Goal: Information Seeking & Learning: Learn about a topic

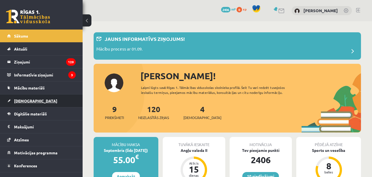
click at [25, 100] on span "[DEMOGRAPHIC_DATA]" at bounding box center [35, 100] width 43 height 5
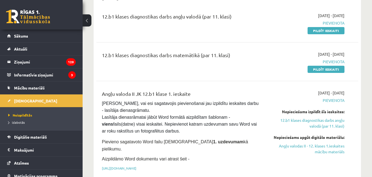
scroll to position [28, 0]
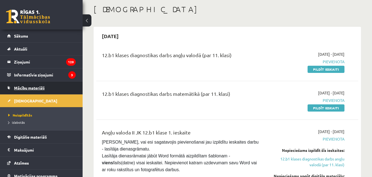
click at [40, 87] on span "Mācību materiāli" at bounding box center [29, 87] width 31 height 5
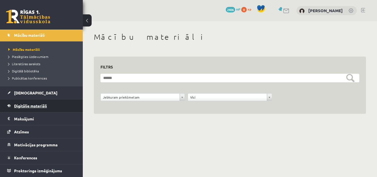
click at [38, 104] on span "Digitālie materiāli" at bounding box center [30, 105] width 33 height 5
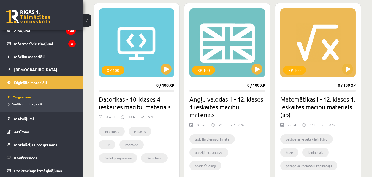
scroll to position [348, 0]
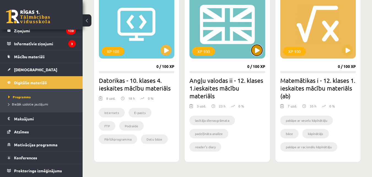
click at [259, 51] on button at bounding box center [257, 50] width 11 height 11
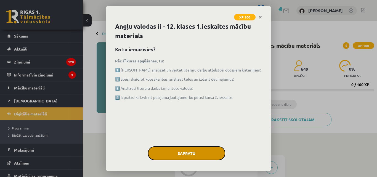
click at [189, 150] on button "Sapratu" at bounding box center [186, 153] width 77 height 14
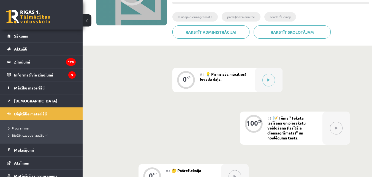
scroll to position [85, 0]
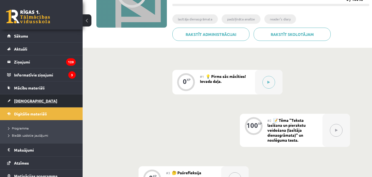
click at [25, 100] on span "[DEMOGRAPHIC_DATA]" at bounding box center [35, 100] width 43 height 5
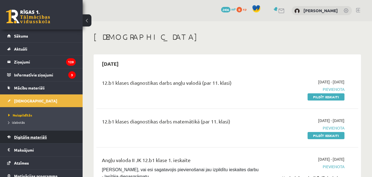
click at [29, 135] on span "Digitālie materiāli" at bounding box center [30, 136] width 33 height 5
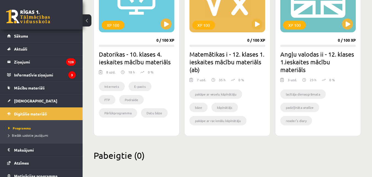
scroll to position [375, 0]
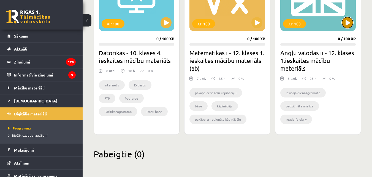
click at [349, 26] on button at bounding box center [347, 22] width 11 height 11
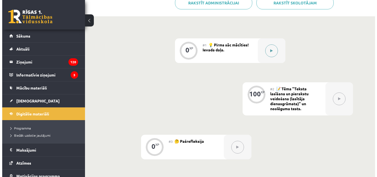
scroll to position [83, 0]
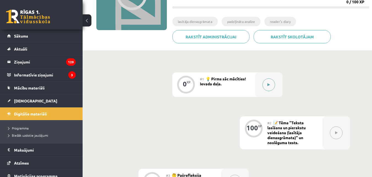
click at [267, 88] on button at bounding box center [269, 84] width 13 height 13
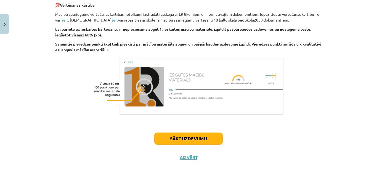
scroll to position [404, 0]
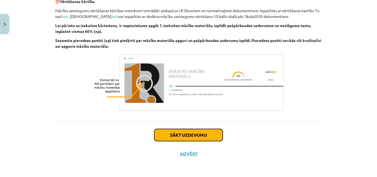
click at [203, 134] on button "Sākt uzdevumu" at bounding box center [188, 135] width 68 height 12
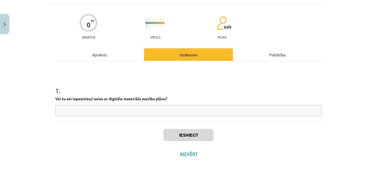
scroll to position [14, 0]
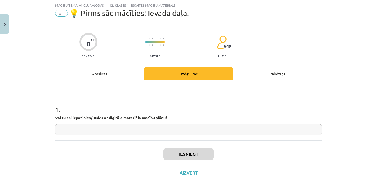
click at [201, 131] on input "text" at bounding box center [188, 129] width 266 height 11
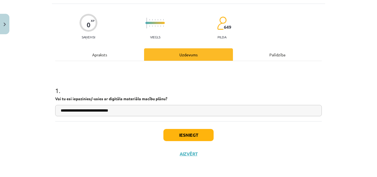
type input "**********"
click at [183, 135] on button "Iesniegt" at bounding box center [188, 135] width 50 height 12
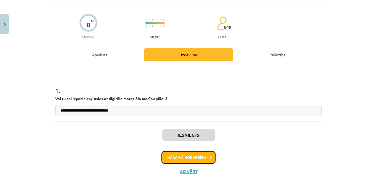
click at [176, 157] on button "Nākamā nodarbība" at bounding box center [188, 157] width 54 height 13
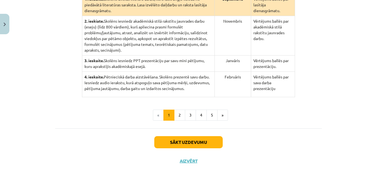
scroll to position [167, 0]
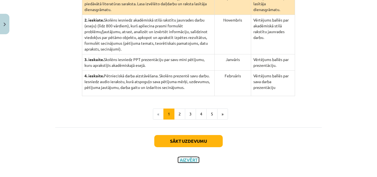
click at [189, 157] on button "Aizvērt" at bounding box center [188, 160] width 21 height 6
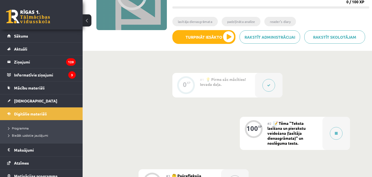
click at [264, 85] on button at bounding box center [269, 85] width 13 height 13
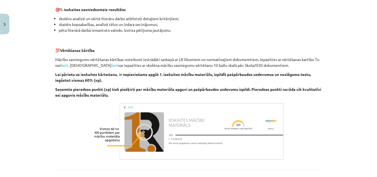
scroll to position [422, 0]
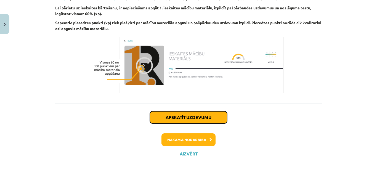
click at [206, 115] on button "Apskatīt uzdevumu" at bounding box center [188, 117] width 77 height 12
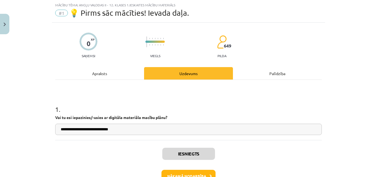
scroll to position [14, 0]
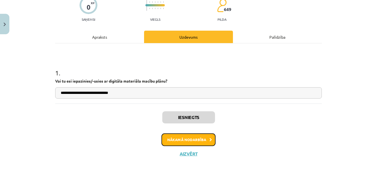
click at [189, 138] on button "Nākamā nodarbība" at bounding box center [188, 139] width 54 height 13
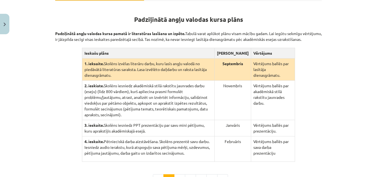
scroll to position [167, 0]
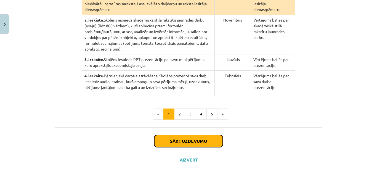
click at [187, 136] on button "Sākt uzdevumu" at bounding box center [188, 141] width 68 height 12
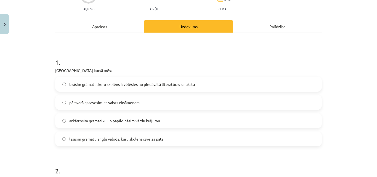
scroll to position [75, 0]
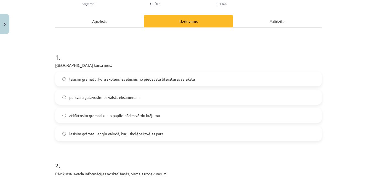
click at [63, 136] on label "lasīsim grāmatu angļu valodā, kuru skolēns izvēlas pats" at bounding box center [188, 134] width 265 height 14
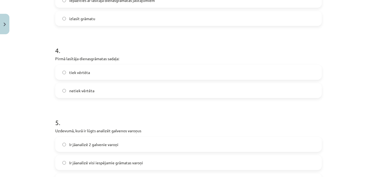
scroll to position [378, 0]
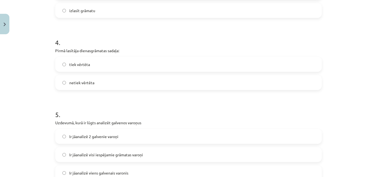
click at [64, 84] on label "netiek vērtēta" at bounding box center [188, 83] width 265 height 14
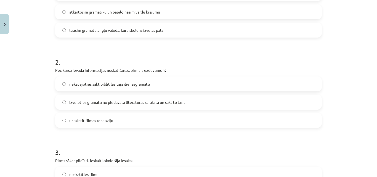
scroll to position [75, 0]
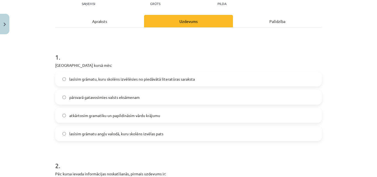
click at [62, 82] on label "lasīsim grāmatu, kuru skolēns izvēlēsies no piedāvātā literatūras saraksta" at bounding box center [188, 79] width 265 height 14
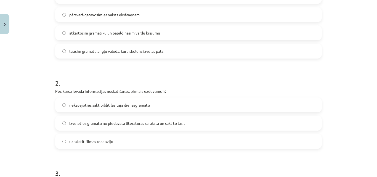
scroll to position [158, 0]
click at [66, 122] on label "izvēlēties grāmatu no piedāvātā literatūras saraksta un sākt to lasīt" at bounding box center [188, 123] width 265 height 14
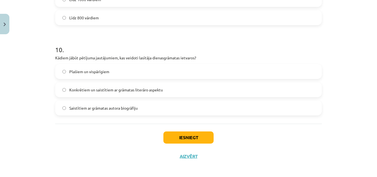
scroll to position [902, 0]
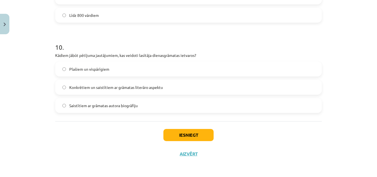
click at [59, 88] on label "Konkrētiem un saistītiem ar grāmatas literāro aspektu" at bounding box center [188, 87] width 265 height 14
click at [183, 136] on button "Iesniegt" at bounding box center [188, 135] width 50 height 12
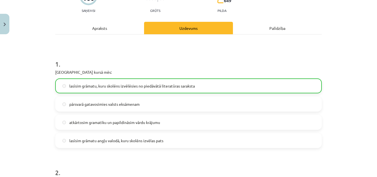
scroll to position [65, 0]
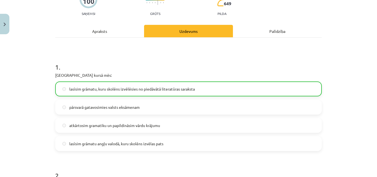
click at [93, 34] on div "Apraksts" at bounding box center [99, 31] width 89 height 12
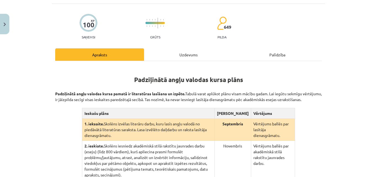
scroll to position [0, 0]
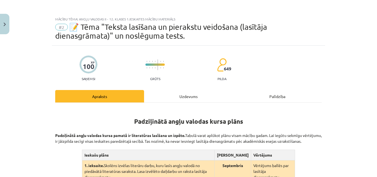
click at [182, 98] on div "Uzdevums" at bounding box center [188, 96] width 89 height 12
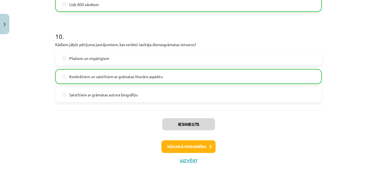
scroll to position [920, 0]
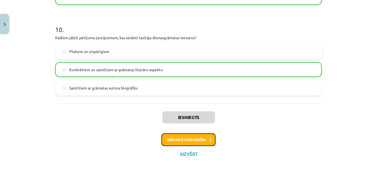
click at [194, 141] on button "Nākamā nodarbība" at bounding box center [188, 139] width 54 height 13
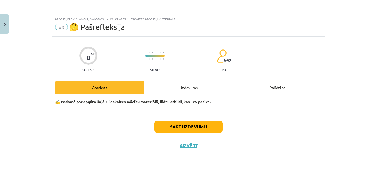
scroll to position [0, 0]
click at [178, 128] on button "Sākt uzdevumu" at bounding box center [188, 126] width 68 height 12
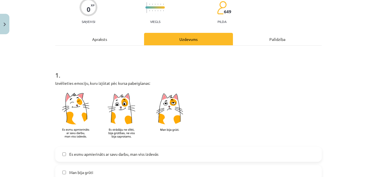
scroll to position [17, 0]
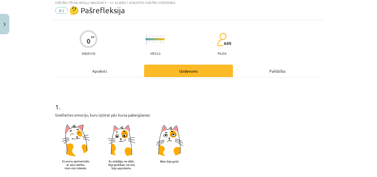
click at [113, 72] on div "Apraksts" at bounding box center [99, 71] width 89 height 12
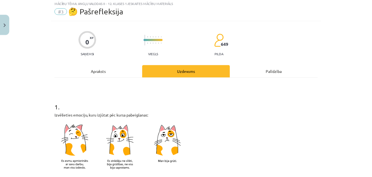
scroll to position [0, 0]
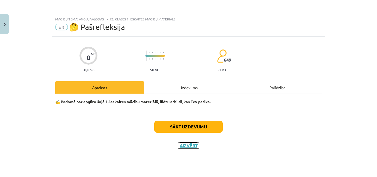
click at [184, 143] on button "Aizvērt" at bounding box center [188, 146] width 21 height 6
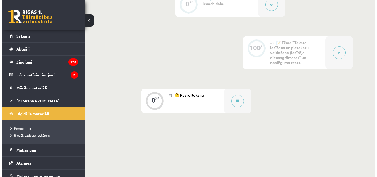
scroll to position [110, 0]
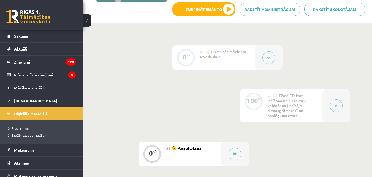
click at [337, 107] on button at bounding box center [336, 105] width 13 height 13
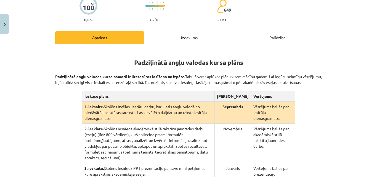
scroll to position [138, 0]
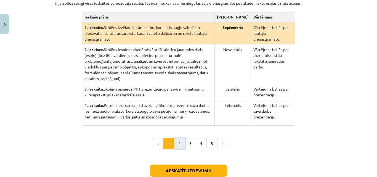
click at [179, 138] on button "2" at bounding box center [179, 143] width 11 height 11
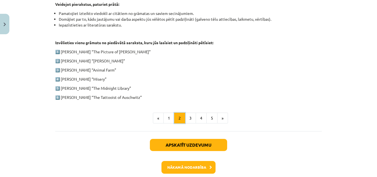
scroll to position [300, 0]
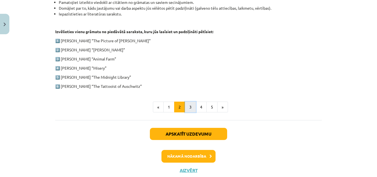
click at [186, 105] on button "3" at bounding box center [190, 106] width 11 height 11
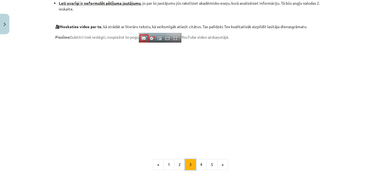
scroll to position [466, 0]
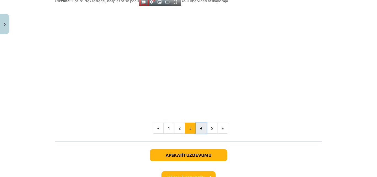
click at [201, 129] on button "4" at bounding box center [200, 127] width 11 height 11
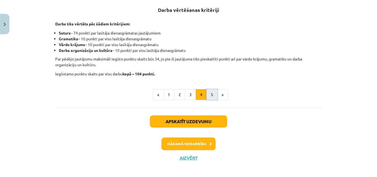
click at [209, 96] on button "5" at bounding box center [211, 94] width 11 height 11
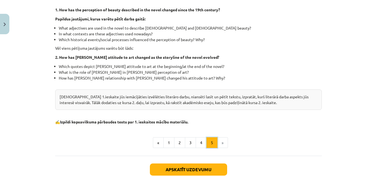
scroll to position [213, 0]
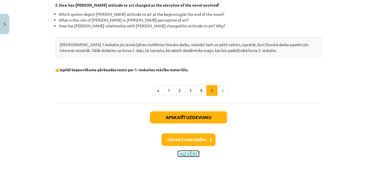
click at [184, 153] on button "Aizvērt" at bounding box center [188, 154] width 21 height 6
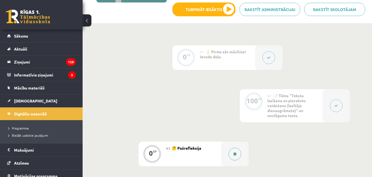
click at [224, 154] on div at bounding box center [235, 153] width 28 height 25
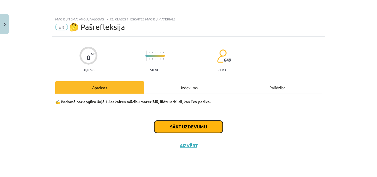
click at [182, 127] on button "Sākt uzdevumu" at bounding box center [188, 126] width 68 height 12
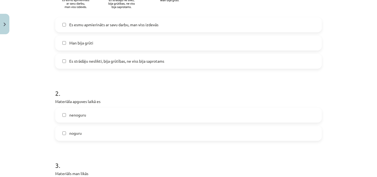
scroll to position [221, 0]
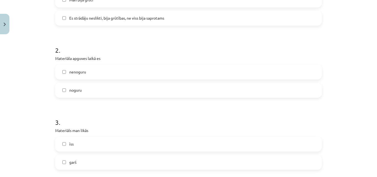
click at [64, 73] on label "nenoguru" at bounding box center [188, 72] width 265 height 14
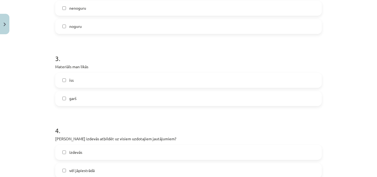
scroll to position [303, 0]
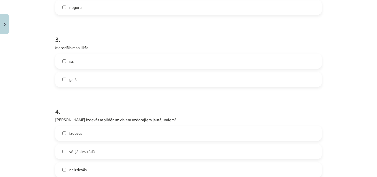
click at [62, 83] on label "garš" at bounding box center [188, 80] width 265 height 14
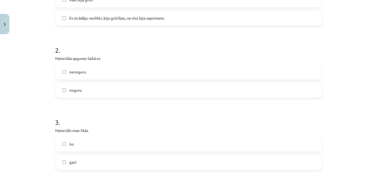
click at [59, 71] on label "nenoguru" at bounding box center [188, 72] width 265 height 14
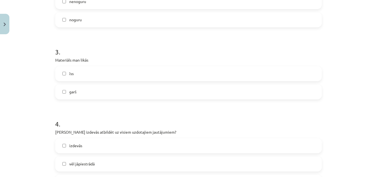
scroll to position [236, 0]
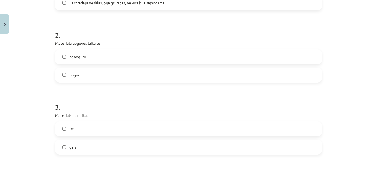
click at [59, 151] on label "garš" at bounding box center [188, 147] width 265 height 14
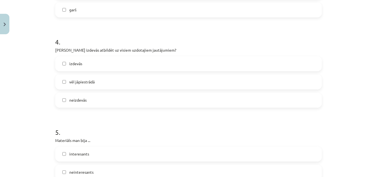
scroll to position [374, 0]
click at [61, 85] on label "vēl jāpiestrādā" at bounding box center [188, 81] width 265 height 14
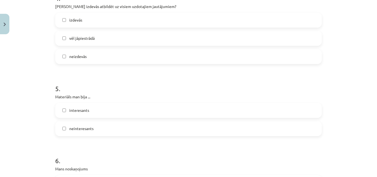
scroll to position [429, 0]
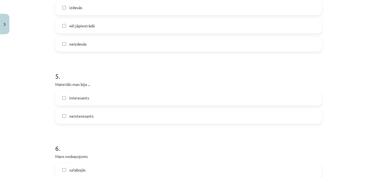
click at [60, 95] on label "interesants" at bounding box center [188, 98] width 265 height 14
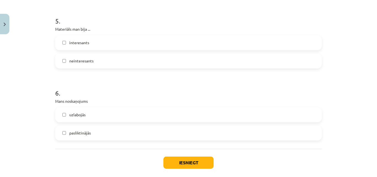
click at [58, 115] on label "uzlabojās" at bounding box center [188, 115] width 265 height 14
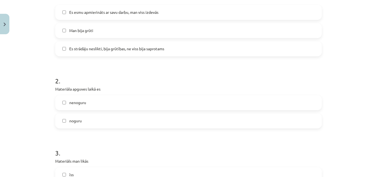
scroll to position [181, 0]
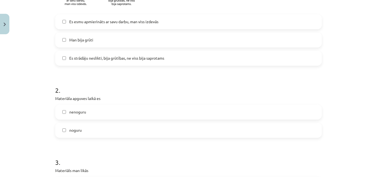
click at [66, 109] on label "nenoguru" at bounding box center [188, 112] width 265 height 14
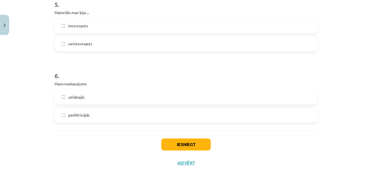
scroll to position [511, 0]
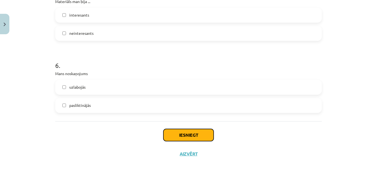
click at [185, 135] on button "Iesniegt" at bounding box center [188, 135] width 50 height 12
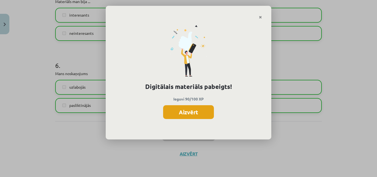
click at [192, 113] on button "Aizvērt" at bounding box center [188, 112] width 51 height 14
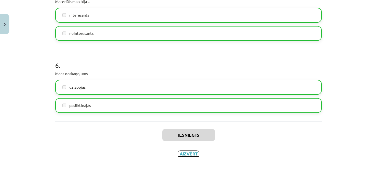
click at [187, 153] on button "Aizvērt" at bounding box center [188, 154] width 21 height 6
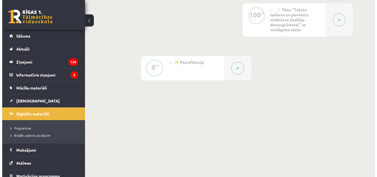
scroll to position [85, 0]
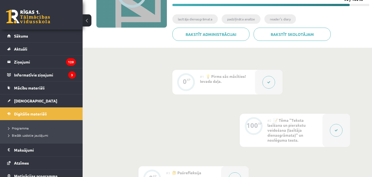
click at [334, 132] on button at bounding box center [336, 130] width 13 height 13
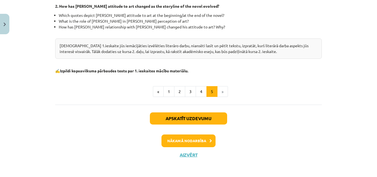
scroll to position [213, 0]
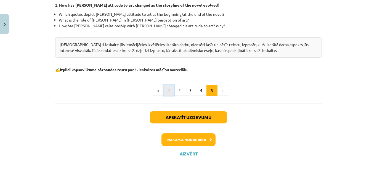
click at [167, 93] on button "1" at bounding box center [168, 90] width 11 height 11
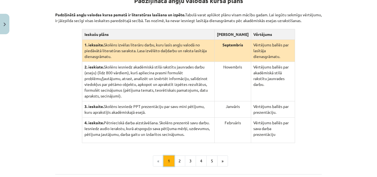
scroll to position [108, 0]
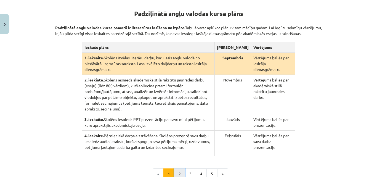
click at [178, 168] on button "2" at bounding box center [179, 173] width 11 height 11
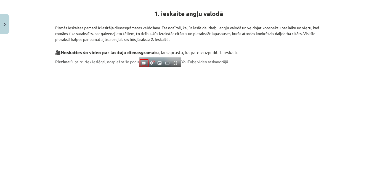
drag, startPoint x: 152, startPoint y: 11, endPoint x: 187, endPoint y: 37, distance: 43.5
click at [187, 37] on div "1. ieskaite angļu valodā Pirmās ieskaites pamatā ir lasītāja dienasgrāmatas vei…" at bounding box center [188, 141] width 266 height 282
copy div "1. ieskaite angļu valodā Pirmās ieskaites pamatā ir lasītāja dienasgrāmatas vei…"
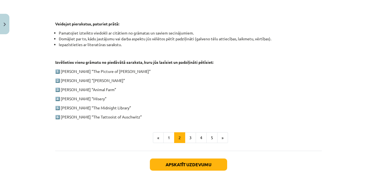
scroll to position [273, 0]
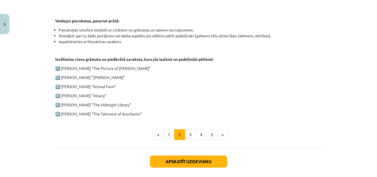
drag, startPoint x: 53, startPoint y: 20, endPoint x: 156, endPoint y: 116, distance: 141.6
copy div "Veidojot pierakstus, paturiet prātā: Pamatojiet izteikto viedokli ar citātiem n…"
click at [113, 68] on p "1️⃣ Oscar Wilde “The Picture of Dorian Gray”" at bounding box center [188, 68] width 266 height 6
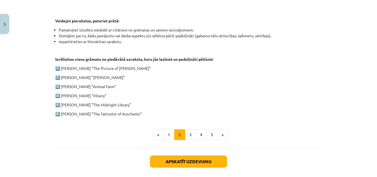
click at [96, 76] on p "2️⃣ Charles Dickens “Oliver Twist”" at bounding box center [188, 77] width 266 height 6
drag, startPoint x: 82, startPoint y: 85, endPoint x: 73, endPoint y: 85, distance: 9.1
click at [82, 85] on p "3️⃣ George Orwell “Animal Farm”" at bounding box center [188, 87] width 266 height 6
click at [55, 87] on p "3️⃣ George Orwell “Animal Farm”" at bounding box center [188, 87] width 266 height 6
click at [70, 96] on p "4️⃣ Stephen King “Misery”" at bounding box center [188, 96] width 266 height 6
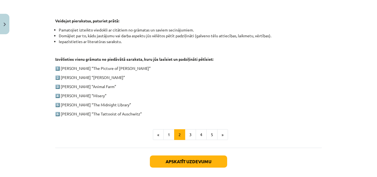
click at [76, 102] on p "5️⃣ Matt Haig “The Midnight Library”" at bounding box center [188, 105] width 266 height 6
drag, startPoint x: 82, startPoint y: 116, endPoint x: 88, endPoint y: 112, distance: 6.7
click at [82, 116] on p "6️⃣ Heather Morris “The Tattooist of Auschwitz”" at bounding box center [188, 114] width 266 height 6
click at [190, 134] on button "3" at bounding box center [190, 134] width 11 height 11
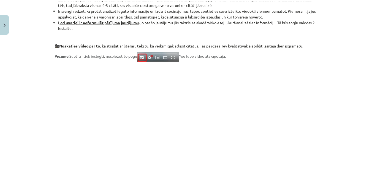
scroll to position [504, 0]
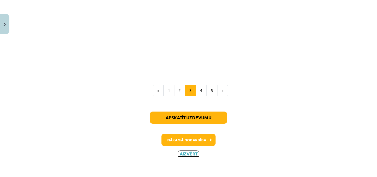
click at [181, 155] on button "Aizvērt" at bounding box center [188, 154] width 21 height 6
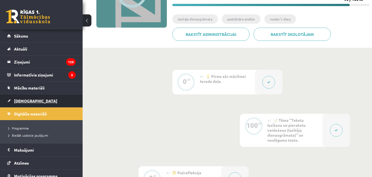
click at [22, 100] on span "[DEMOGRAPHIC_DATA]" at bounding box center [35, 100] width 43 height 5
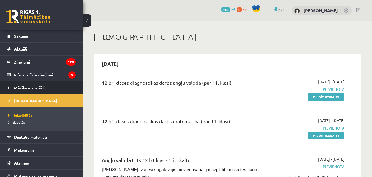
click at [27, 86] on span "Mācību materiāli" at bounding box center [29, 87] width 31 height 5
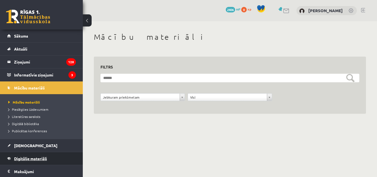
click at [22, 157] on span "Digitālie materiāli" at bounding box center [30, 158] width 33 height 5
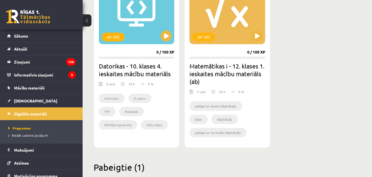
scroll to position [331, 0]
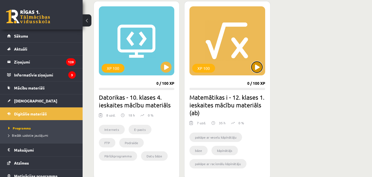
click at [260, 67] on button at bounding box center [257, 66] width 11 height 11
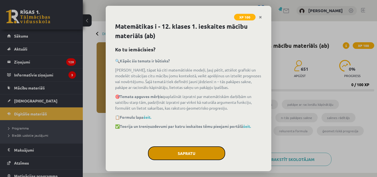
click at [177, 153] on button "Sapratu" at bounding box center [186, 153] width 77 height 14
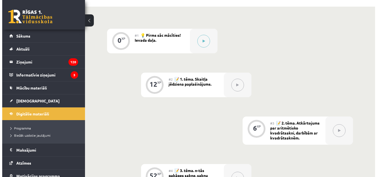
scroll to position [165, 0]
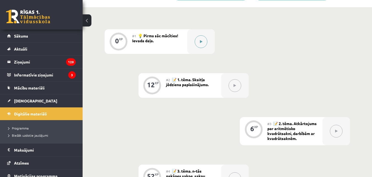
click at [199, 43] on button at bounding box center [201, 41] width 13 height 13
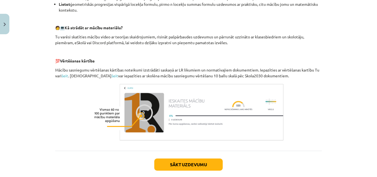
scroll to position [248, 0]
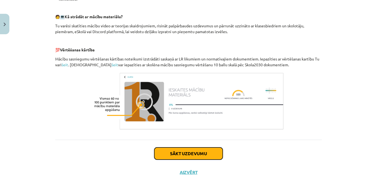
click at [181, 149] on button "Sākt uzdevumu" at bounding box center [188, 153] width 68 height 12
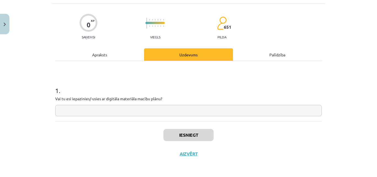
scroll to position [14, 0]
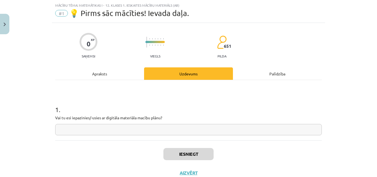
click at [133, 130] on input "text" at bounding box center [188, 129] width 266 height 11
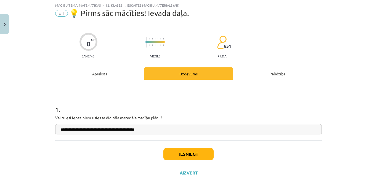
click at [87, 129] on input "**********" at bounding box center [188, 129] width 266 height 11
type input "**********"
click at [178, 154] on button "Iesniegt" at bounding box center [188, 154] width 50 height 12
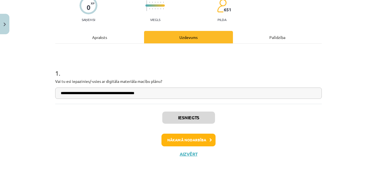
scroll to position [50, 0]
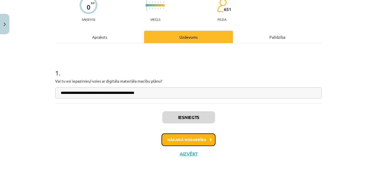
click at [174, 137] on button "Nākamā nodarbība" at bounding box center [188, 139] width 54 height 13
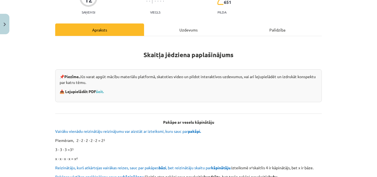
scroll to position [41, 0]
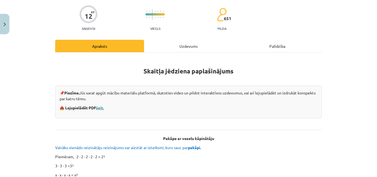
click at [100, 107] on link "šeit." at bounding box center [100, 107] width 8 height 5
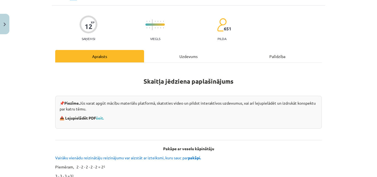
scroll to position [0, 0]
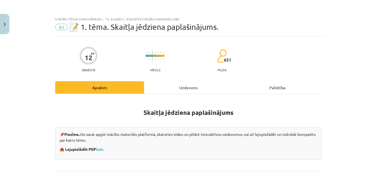
click at [176, 87] on div "Uzdevums" at bounding box center [188, 87] width 89 height 12
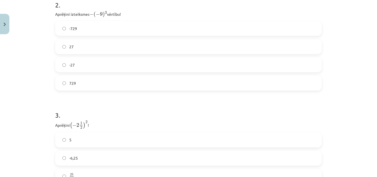
scroll to position [289, 0]
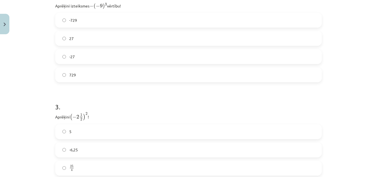
click at [63, 76] on label "729" at bounding box center [188, 75] width 265 height 14
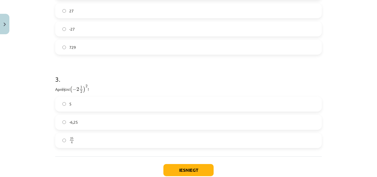
click at [60, 143] on label "25 4 25 4" at bounding box center [188, 140] width 265 height 14
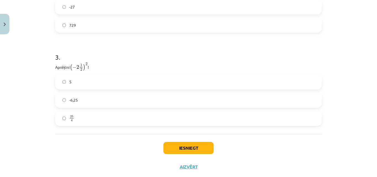
scroll to position [352, 0]
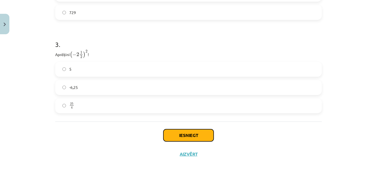
click at [199, 133] on button "Iesniegt" at bounding box center [188, 135] width 50 height 12
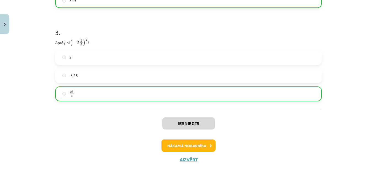
scroll to position [369, 0]
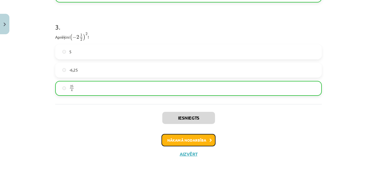
click at [196, 141] on button "Nākamā nodarbība" at bounding box center [188, 140] width 54 height 13
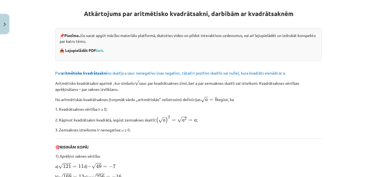
scroll to position [0, 0]
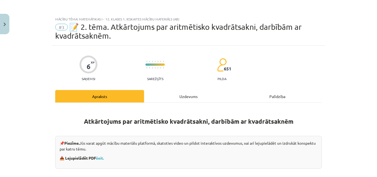
click at [176, 97] on div "Uzdevums" at bounding box center [188, 96] width 89 height 12
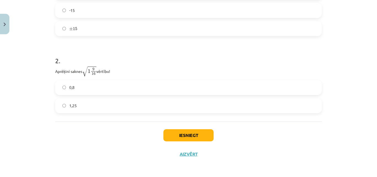
scroll to position [25, 0]
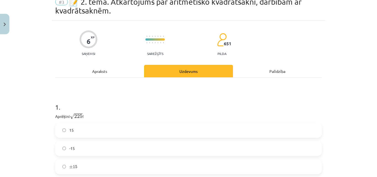
click at [92, 69] on div "Apraksts" at bounding box center [99, 71] width 89 height 12
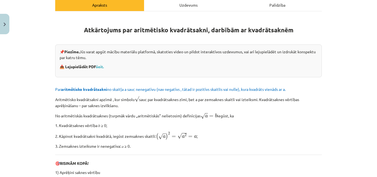
scroll to position [41, 0]
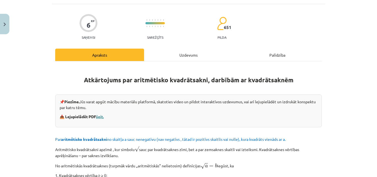
click at [99, 117] on link "šeit." at bounding box center [100, 116] width 8 height 5
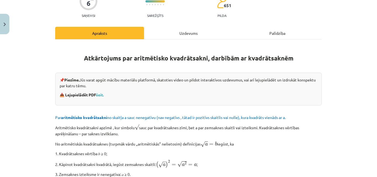
scroll to position [14, 0]
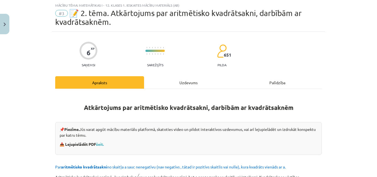
click at [197, 79] on div "Uzdevums" at bounding box center [188, 82] width 89 height 12
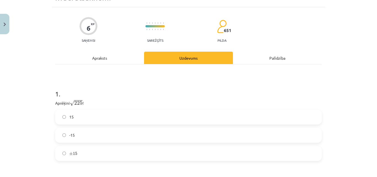
scroll to position [0, 0]
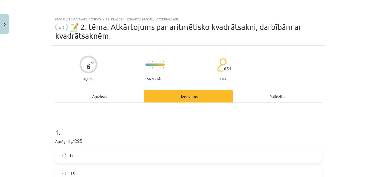
click at [102, 97] on div "Apraksts" at bounding box center [99, 96] width 89 height 12
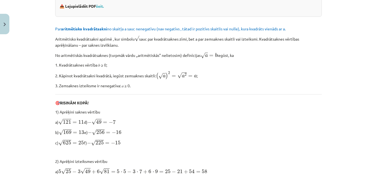
scroll to position [41, 0]
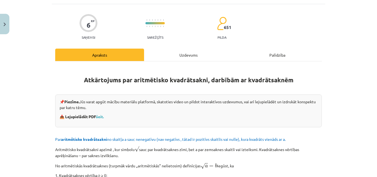
click at [172, 51] on div "Uzdevums" at bounding box center [188, 55] width 89 height 12
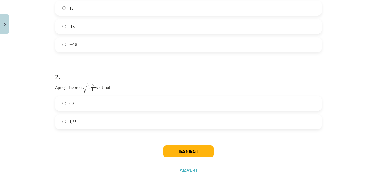
scroll to position [152, 0]
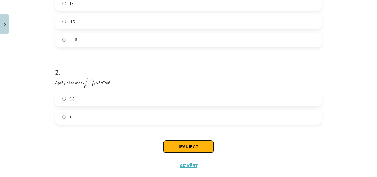
click at [173, 145] on button "Iesniegt" at bounding box center [188, 146] width 50 height 12
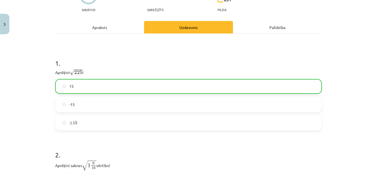
scroll to position [181, 0]
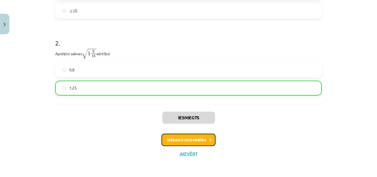
click at [190, 138] on button "Nākamā nodarbība" at bounding box center [188, 139] width 54 height 13
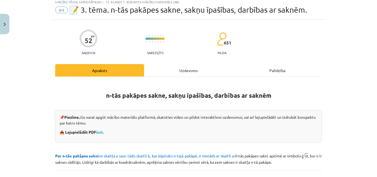
scroll to position [14, 0]
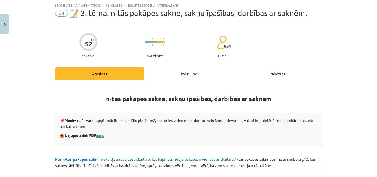
click at [98, 135] on link "šeit." at bounding box center [100, 135] width 8 height 5
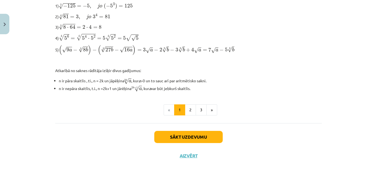
scroll to position [201, 0]
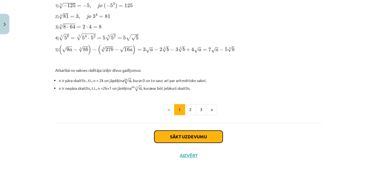
click at [168, 136] on button "Sākt uzdevumu" at bounding box center [188, 136] width 68 height 12
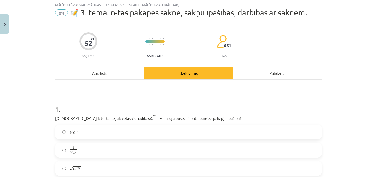
scroll to position [14, 0]
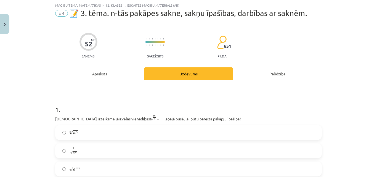
click at [65, 134] on label "m √ a n a n m" at bounding box center [188, 132] width 265 height 14
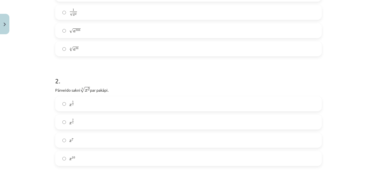
scroll to position [152, 0]
click at [60, 105] on label "x 5 2 x 5 2" at bounding box center [188, 104] width 265 height 14
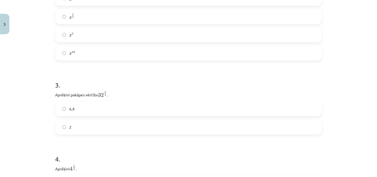
scroll to position [289, 0]
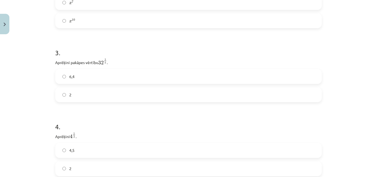
click at [59, 79] on label "6,4" at bounding box center [188, 76] width 265 height 14
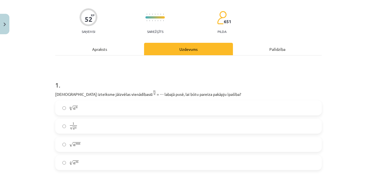
scroll to position [0, 0]
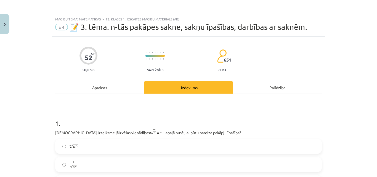
click at [100, 89] on div "Apraksts" at bounding box center [99, 87] width 89 height 12
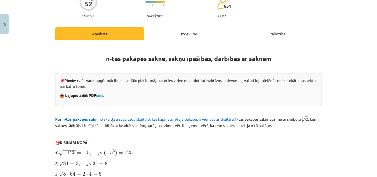
scroll to position [55, 0]
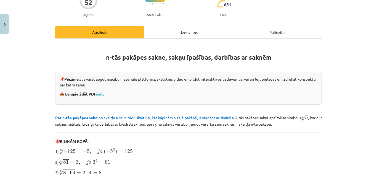
click at [190, 28] on div "Uzdevums" at bounding box center [188, 32] width 89 height 12
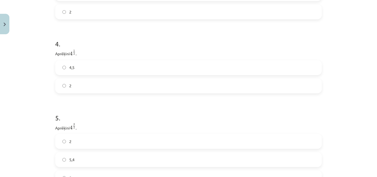
scroll to position [345, 0]
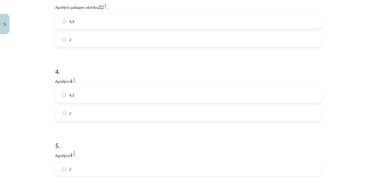
click at [59, 114] on label "2" at bounding box center [188, 113] width 265 height 14
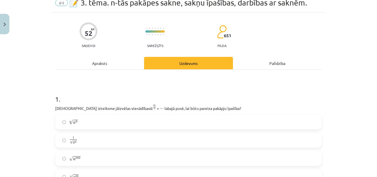
scroll to position [0, 0]
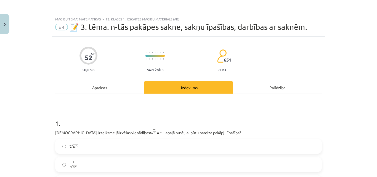
click at [99, 87] on div "Apraksts" at bounding box center [99, 87] width 89 height 12
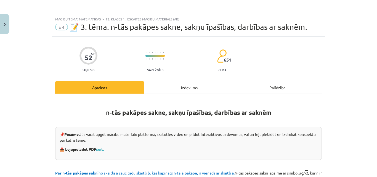
click at [188, 88] on div "Uzdevums" at bounding box center [188, 87] width 89 height 12
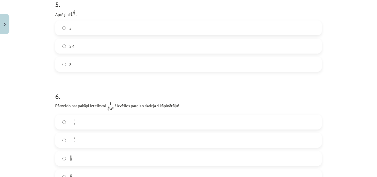
scroll to position [513, 0]
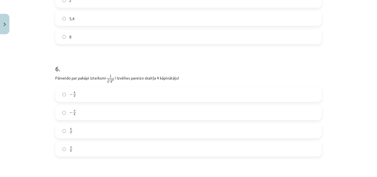
click at [61, 152] on label "x 8 x 8" at bounding box center [188, 149] width 265 height 14
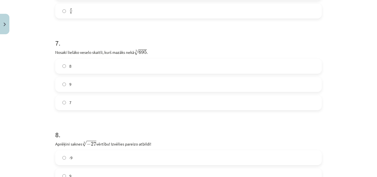
scroll to position [623, 0]
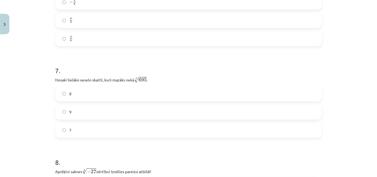
click at [61, 97] on label "8" at bounding box center [188, 94] width 265 height 14
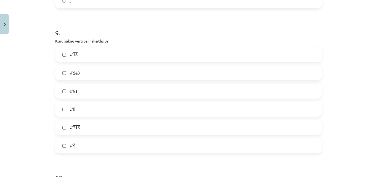
scroll to position [871, 0]
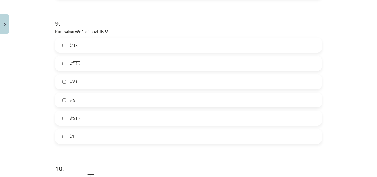
click at [60, 66] on label "5 √ 243 243 5" at bounding box center [188, 64] width 265 height 14
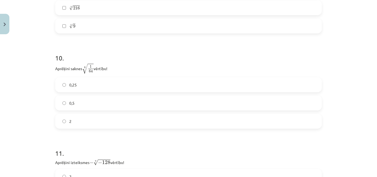
scroll to position [1009, 0]
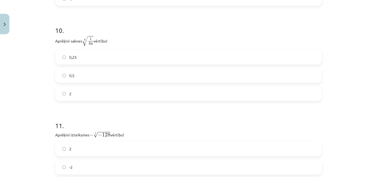
click at [62, 79] on label "0,5" at bounding box center [188, 75] width 265 height 14
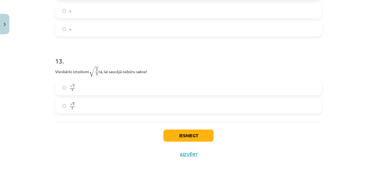
scroll to position [1257, 0]
click at [60, 88] on label "√ 2 3 2 3" at bounding box center [188, 87] width 265 height 14
click at [61, 107] on label "√ 6 3 6 3" at bounding box center [188, 105] width 265 height 14
click at [178, 136] on button "Iesniegt" at bounding box center [188, 135] width 50 height 12
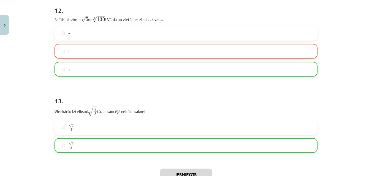
scroll to position [1275, 0]
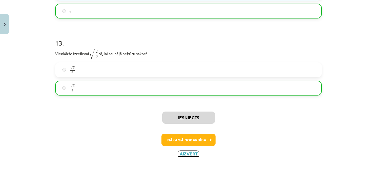
click at [183, 152] on button "Aizvērt" at bounding box center [188, 154] width 21 height 6
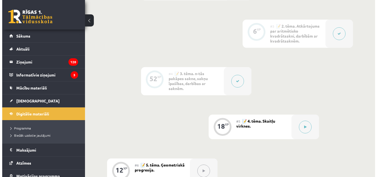
scroll to position [248, 0]
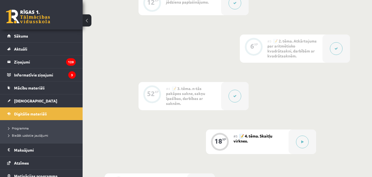
click at [265, 139] on div "#5 📝 4. tēma. Skaitļu virknes." at bounding box center [261, 141] width 55 height 25
click at [302, 142] on icon at bounding box center [303, 141] width 2 height 3
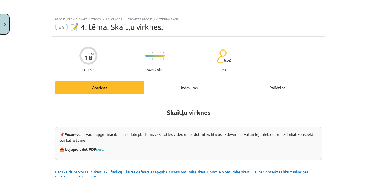
click at [6, 27] on button "Close" at bounding box center [4, 24] width 9 height 20
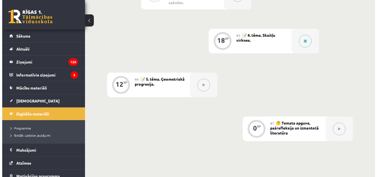
scroll to position [304, 0]
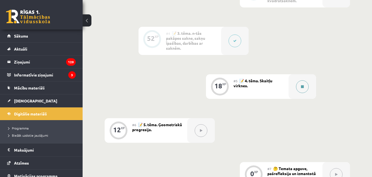
click at [300, 85] on button at bounding box center [302, 86] width 13 height 13
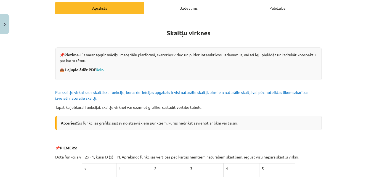
scroll to position [0, 0]
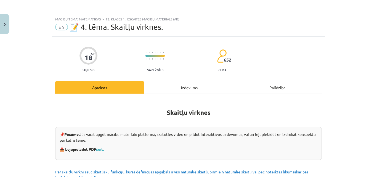
click at [171, 82] on div "Uzdevums" at bounding box center [188, 87] width 89 height 12
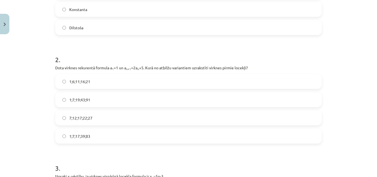
scroll to position [179, 0]
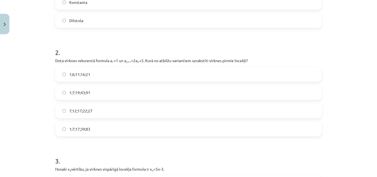
click at [64, 94] on label "1;7;19;43;91" at bounding box center [188, 92] width 265 height 14
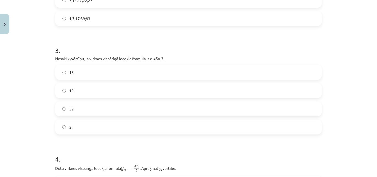
scroll to position [317, 0]
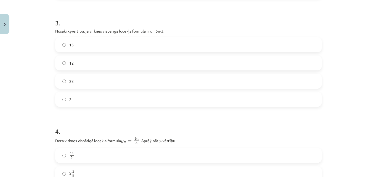
click at [64, 66] on label "12" at bounding box center [188, 63] width 265 height 14
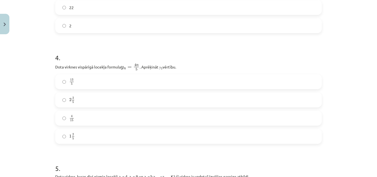
scroll to position [390, 0]
click at [56, 98] on label "2 2 5 2 2 5" at bounding box center [188, 100] width 265 height 14
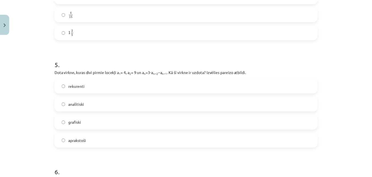
scroll to position [500, 0]
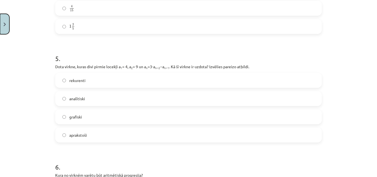
click at [7, 24] on button "Close" at bounding box center [4, 24] width 9 height 20
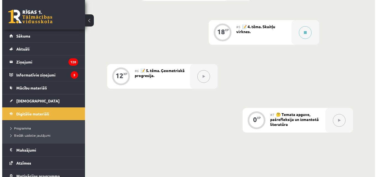
scroll to position [331, 0]
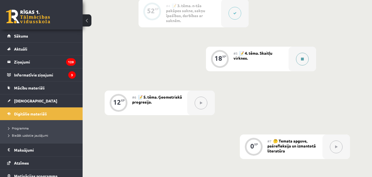
click at [302, 60] on icon at bounding box center [302, 58] width 3 height 3
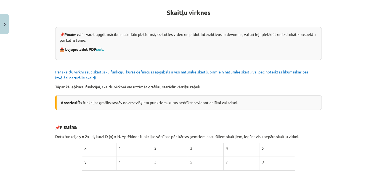
scroll to position [0, 0]
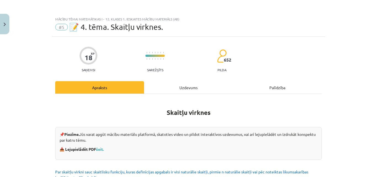
click at [179, 86] on div "Uzdevums" at bounding box center [188, 87] width 89 height 12
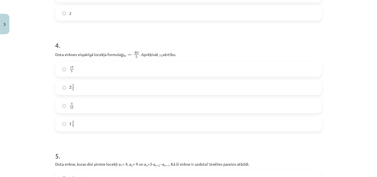
scroll to position [400, 0]
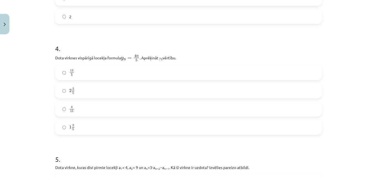
click at [60, 91] on label "2 2 5 2 2 5" at bounding box center [188, 91] width 265 height 14
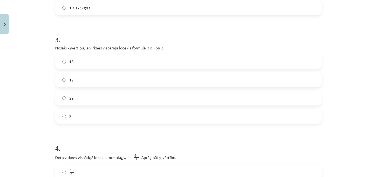
scroll to position [289, 0]
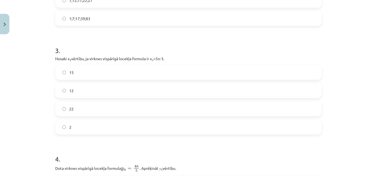
click at [60, 91] on label "12" at bounding box center [188, 91] width 265 height 14
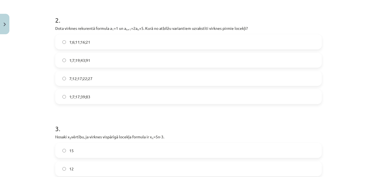
scroll to position [207, 0]
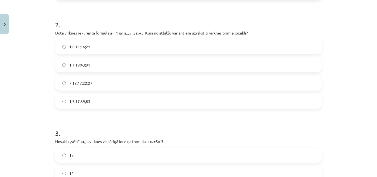
click at [64, 64] on label "1;7;19;43;91" at bounding box center [188, 65] width 265 height 14
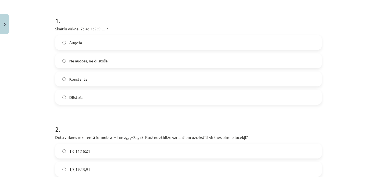
scroll to position [96, 0]
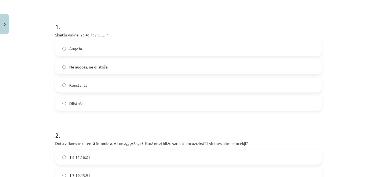
click at [66, 50] on label "Augoša" at bounding box center [188, 49] width 265 height 14
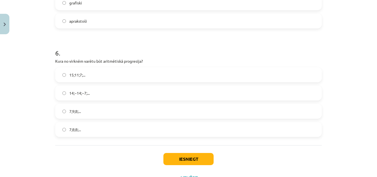
scroll to position [638, 0]
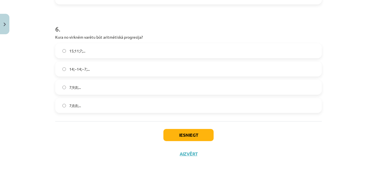
click at [62, 53] on label "15;11;7;..." at bounding box center [188, 51] width 265 height 14
click at [199, 136] on button "Iesniegt" at bounding box center [188, 135] width 50 height 12
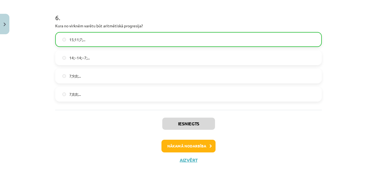
scroll to position [656, 0]
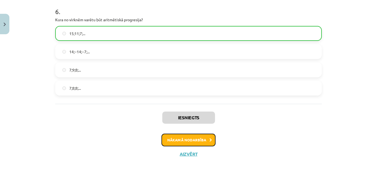
click at [180, 140] on button "Nākamā nodarbība" at bounding box center [188, 139] width 54 height 13
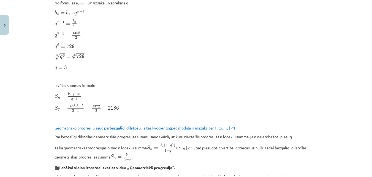
scroll to position [14, 0]
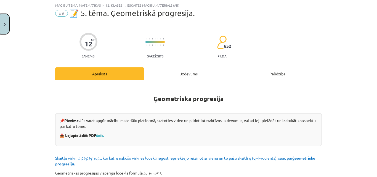
click at [6, 27] on button "Close" at bounding box center [4, 24] width 9 height 20
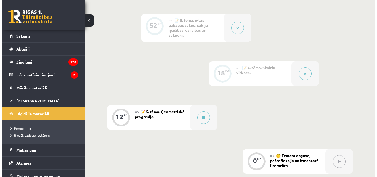
scroll to position [304, 0]
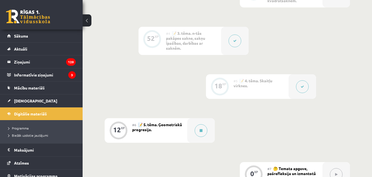
click at [300, 88] on button at bounding box center [302, 86] width 13 height 13
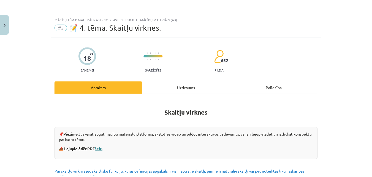
scroll to position [55, 0]
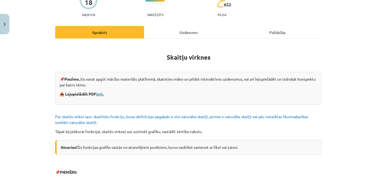
click at [102, 94] on link "šeit." at bounding box center [100, 93] width 8 height 5
click at [6, 24] on button "Close" at bounding box center [4, 24] width 9 height 20
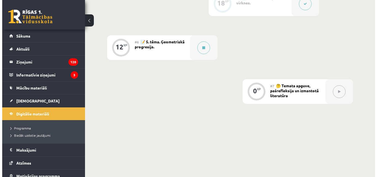
scroll to position [331, 0]
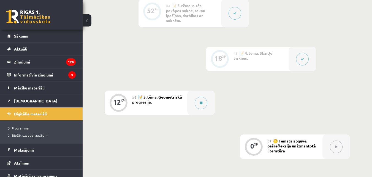
click at [189, 102] on div at bounding box center [201, 102] width 28 height 25
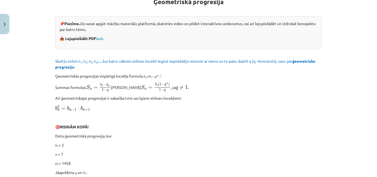
scroll to position [0, 0]
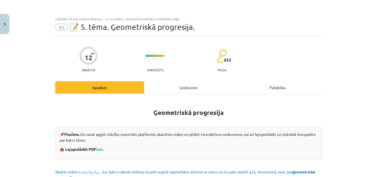
click at [191, 87] on div "Uzdevums" at bounding box center [188, 87] width 89 height 12
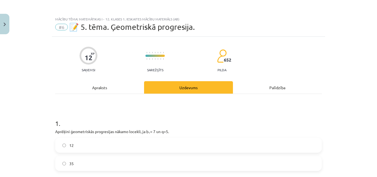
scroll to position [14, 0]
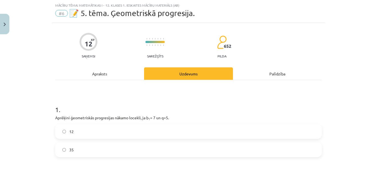
click at [103, 73] on div "Apraksts" at bounding box center [99, 73] width 89 height 12
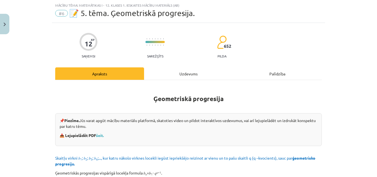
click at [178, 70] on div "Uzdevums" at bounding box center [188, 73] width 89 height 12
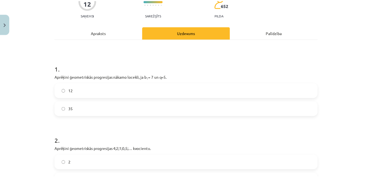
scroll to position [69, 0]
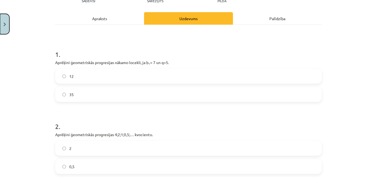
click at [7, 29] on button "Close" at bounding box center [4, 24] width 9 height 20
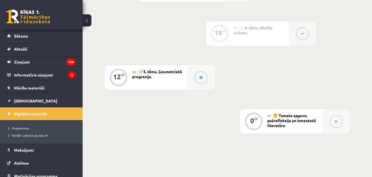
scroll to position [355, 0]
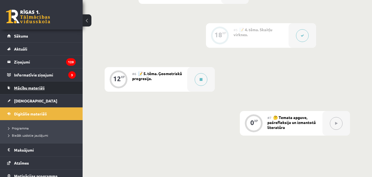
click at [28, 87] on span "Mācību materiāli" at bounding box center [29, 87] width 31 height 5
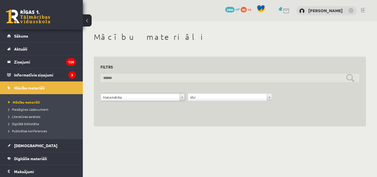
click at [197, 78] on input "text" at bounding box center [229, 78] width 259 height 9
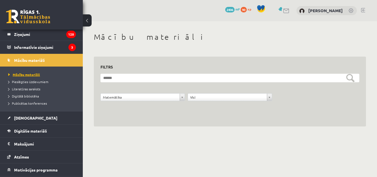
click at [33, 74] on span "Mācību materiāli" at bounding box center [24, 74] width 32 height 4
click at [26, 89] on span "Literatūras saraksts" at bounding box center [24, 89] width 32 height 4
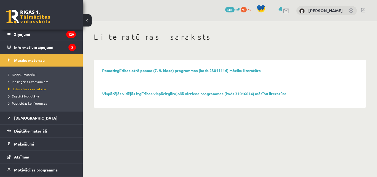
click at [27, 94] on span "Digitālā bibliotēka" at bounding box center [23, 96] width 31 height 4
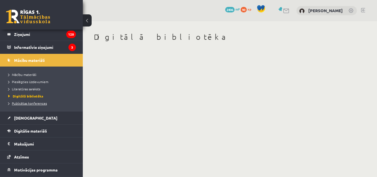
click at [30, 102] on span "Publicētas konferences" at bounding box center [27, 103] width 39 height 4
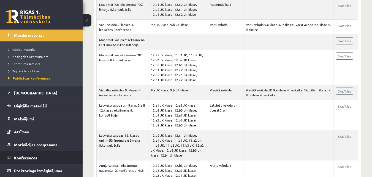
scroll to position [469, 0]
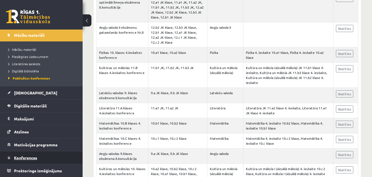
click at [35, 158] on span "Konferences" at bounding box center [25, 157] width 23 height 5
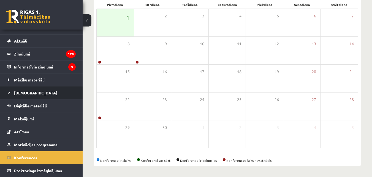
scroll to position [8, 0]
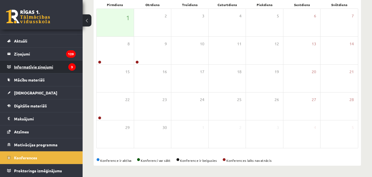
click at [46, 66] on legend "Informatīvie ziņojumi 3" at bounding box center [45, 66] width 62 height 13
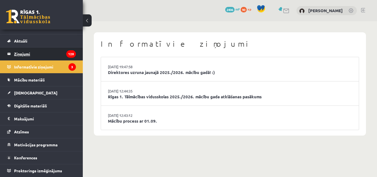
click at [23, 54] on legend "Ziņojumi 120" at bounding box center [45, 53] width 62 height 13
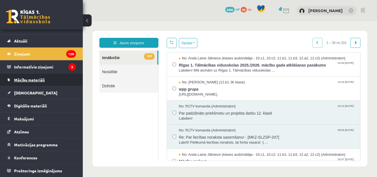
click at [26, 81] on span "Mācību materiāli" at bounding box center [29, 79] width 31 height 5
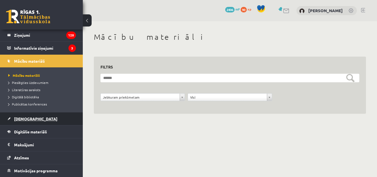
scroll to position [53, 0]
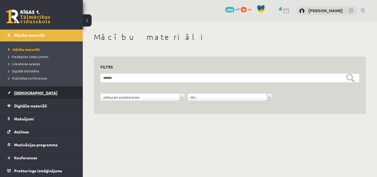
click at [26, 93] on span "[DEMOGRAPHIC_DATA]" at bounding box center [35, 92] width 43 height 5
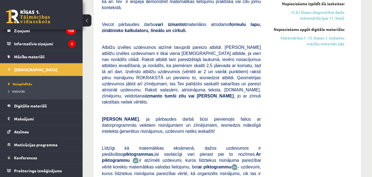
scroll to position [31, 0]
click at [38, 105] on span "Digitālie materiāli" at bounding box center [30, 105] width 33 height 5
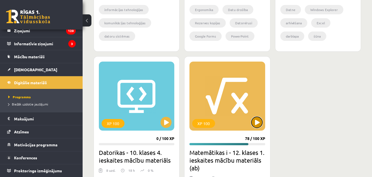
click at [257, 124] on button at bounding box center [257, 122] width 11 height 11
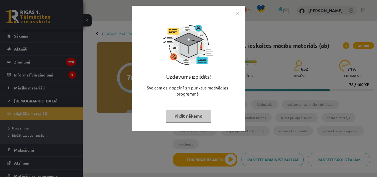
click at [178, 116] on button "Pildīt nākamo" at bounding box center [188, 115] width 45 height 13
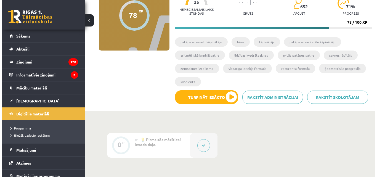
scroll to position [138, 0]
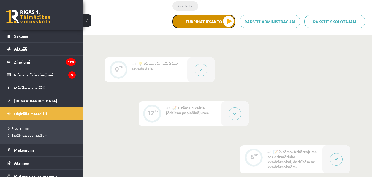
click at [199, 22] on button "Turpināt iesākto" at bounding box center [204, 22] width 63 height 14
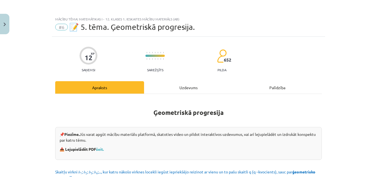
click at [183, 87] on div "Uzdevums" at bounding box center [188, 87] width 89 height 12
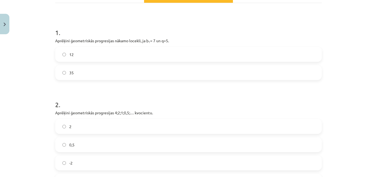
scroll to position [96, 0]
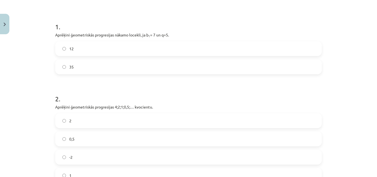
click at [65, 48] on label "12" at bounding box center [188, 49] width 265 height 14
click at [62, 69] on label "35" at bounding box center [188, 67] width 265 height 14
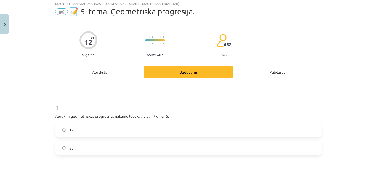
scroll to position [14, 0]
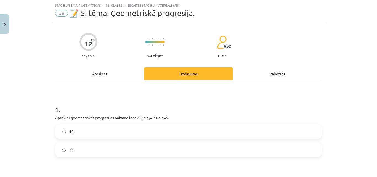
click at [99, 70] on div "Apraksts" at bounding box center [99, 73] width 89 height 12
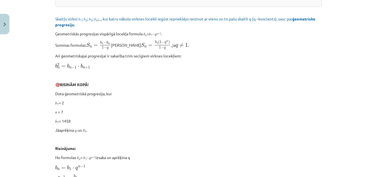
scroll to position [83, 0]
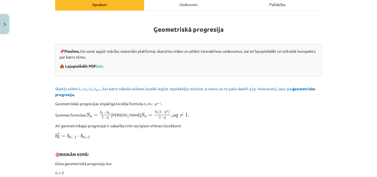
click at [181, 7] on div "Uzdevums" at bounding box center [188, 4] width 89 height 12
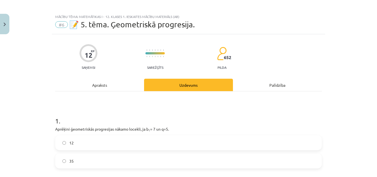
scroll to position [0, 0]
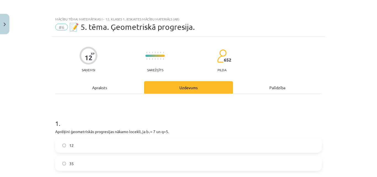
click at [114, 84] on div "Apraksts" at bounding box center [99, 87] width 89 height 12
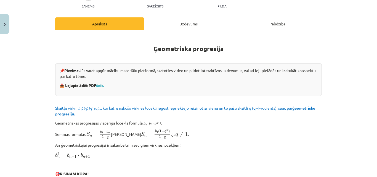
scroll to position [69, 0]
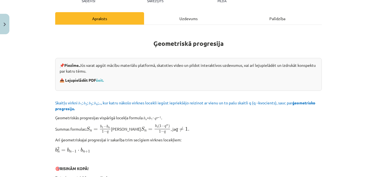
click at [163, 17] on div "Uzdevums" at bounding box center [188, 18] width 89 height 12
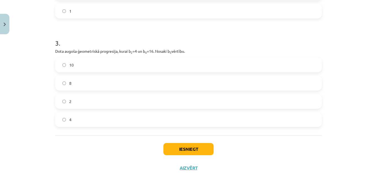
scroll to position [275, 0]
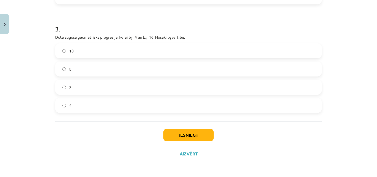
click at [66, 70] on label "8" at bounding box center [188, 69] width 265 height 14
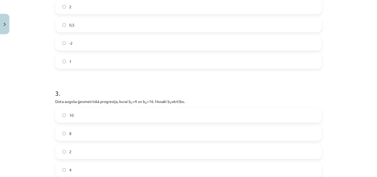
scroll to position [137, 0]
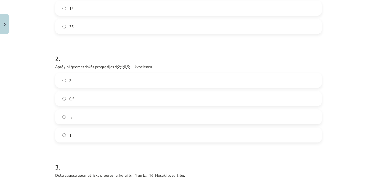
click at [61, 137] on label "1" at bounding box center [188, 135] width 265 height 14
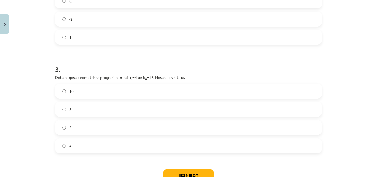
scroll to position [275, 0]
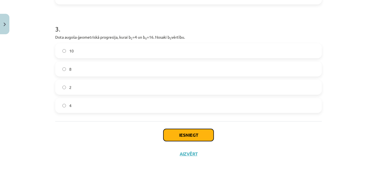
click at [187, 132] on button "Iesniegt" at bounding box center [188, 135] width 50 height 12
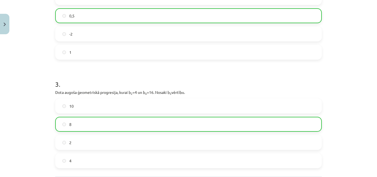
scroll to position [292, 0]
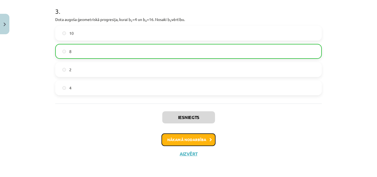
click at [176, 140] on button "Nākamā nodarbība" at bounding box center [188, 139] width 54 height 13
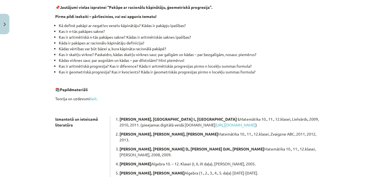
scroll to position [96, 0]
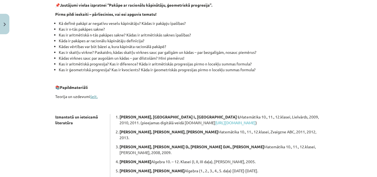
click at [92, 96] on link "šeit." at bounding box center [93, 96] width 7 height 5
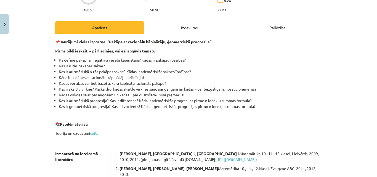
scroll to position [7, 0]
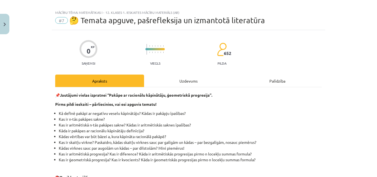
click at [183, 80] on div "Uzdevums" at bounding box center [188, 80] width 89 height 12
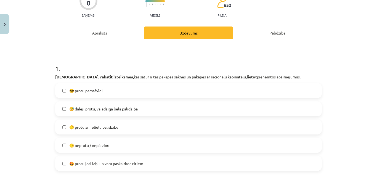
scroll to position [55, 0]
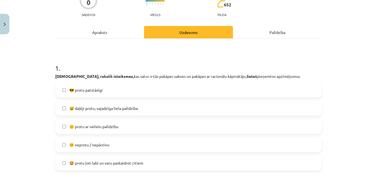
click at [64, 125] on label "🙂 protu ar nelielu palīdzību" at bounding box center [188, 126] width 265 height 14
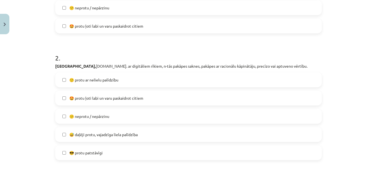
scroll to position [193, 0]
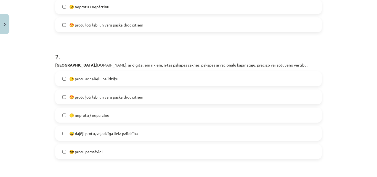
click at [64, 80] on label "🙂 protu ar nelielu palīdzību" at bounding box center [188, 79] width 265 height 14
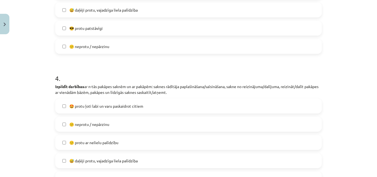
scroll to position [441, 0]
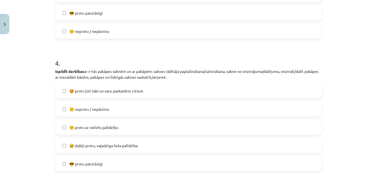
click at [60, 128] on label "🙂 protu ar nelielu palīdzību" at bounding box center [188, 127] width 265 height 14
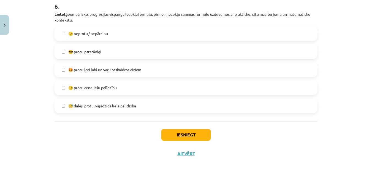
scroll to position [758, 0]
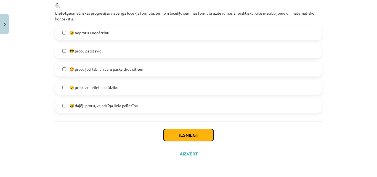
click at [171, 132] on button "Iesniegt" at bounding box center [188, 135] width 50 height 12
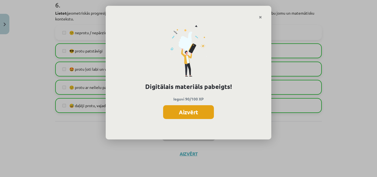
click at [179, 114] on button "Aizvērt" at bounding box center [188, 112] width 51 height 14
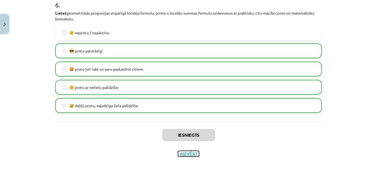
click at [187, 151] on button "Aizvērt" at bounding box center [188, 154] width 21 height 6
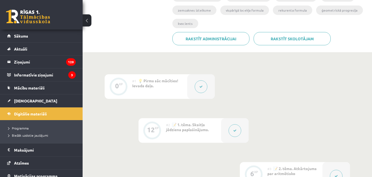
scroll to position [0, 0]
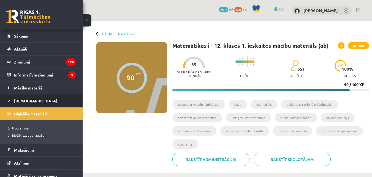
click at [31, 98] on link "[DEMOGRAPHIC_DATA]" at bounding box center [41, 100] width 69 height 13
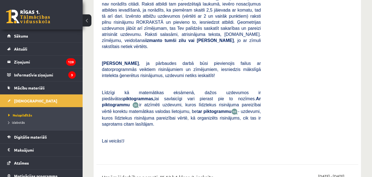
scroll to position [1268, 0]
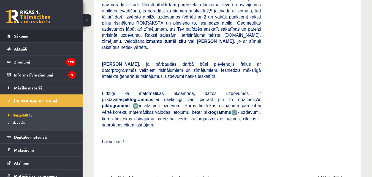
click at [28, 37] on link "Sākums" at bounding box center [41, 35] width 69 height 13
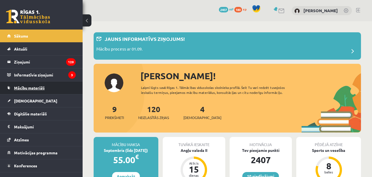
click at [33, 87] on span "Mācību materiāli" at bounding box center [29, 87] width 31 height 5
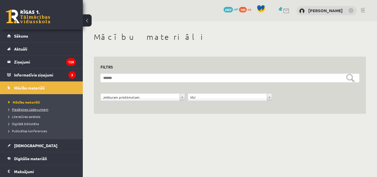
click at [42, 109] on span "Pieslēgties Uzdevumiem" at bounding box center [28, 109] width 40 height 4
